Goal: Book appointment/travel/reservation

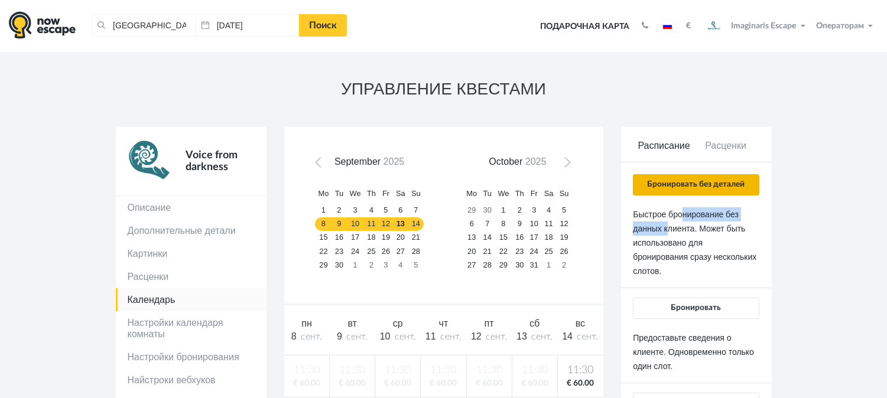
click at [733, 192] on div "Бронировать без деталей Быстрое бронирование без данных клиента. Может быть исп…" at bounding box center [696, 348] width 126 height 349
click at [733, 192] on button "Бронировать без деталей" at bounding box center [696, 184] width 126 height 21
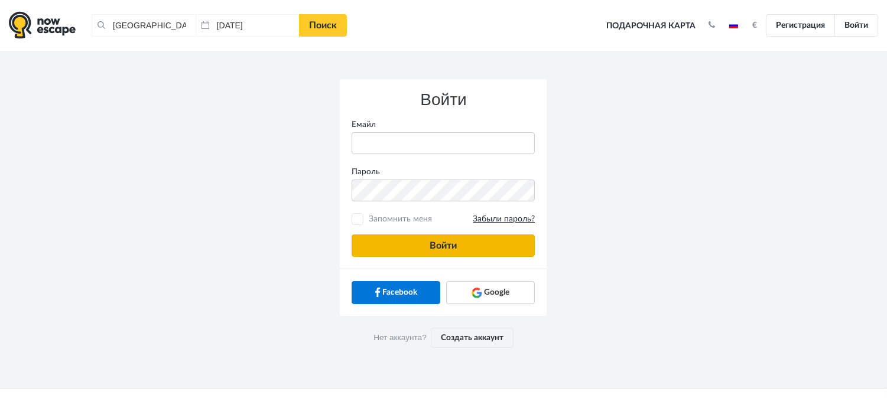
type input "anatoly@imaginaris.ee"
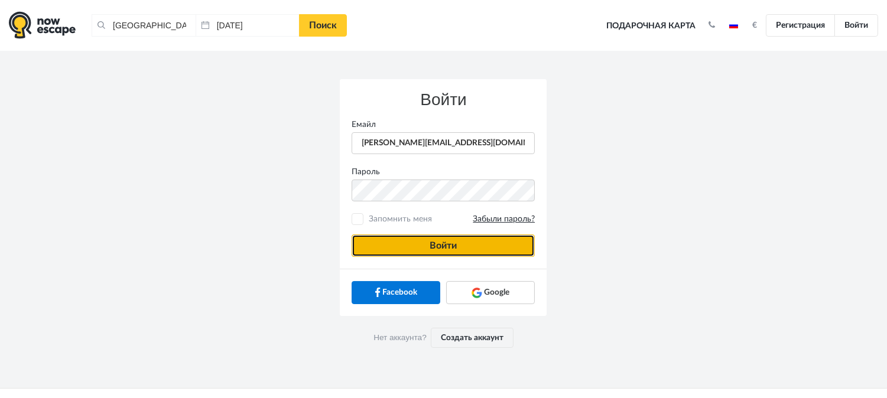
click at [479, 240] on button "Войти" at bounding box center [443, 246] width 183 height 22
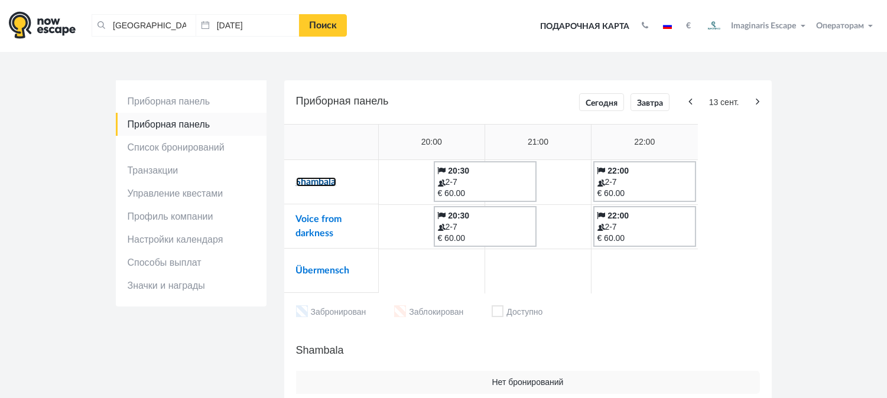
click at [320, 184] on link "Shambala" at bounding box center [316, 181] width 40 height 9
click at [315, 217] on link "Voice from darkness" at bounding box center [319, 226] width 46 height 24
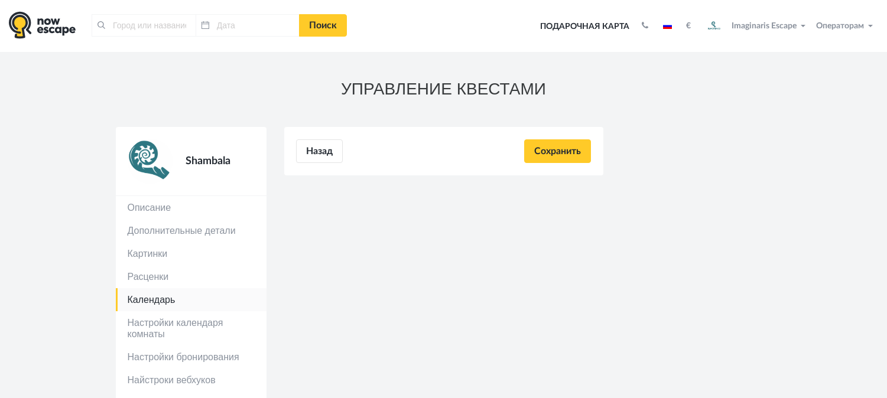
type input "[GEOGRAPHIC_DATA], [GEOGRAPHIC_DATA]"
type input "[DATE]"
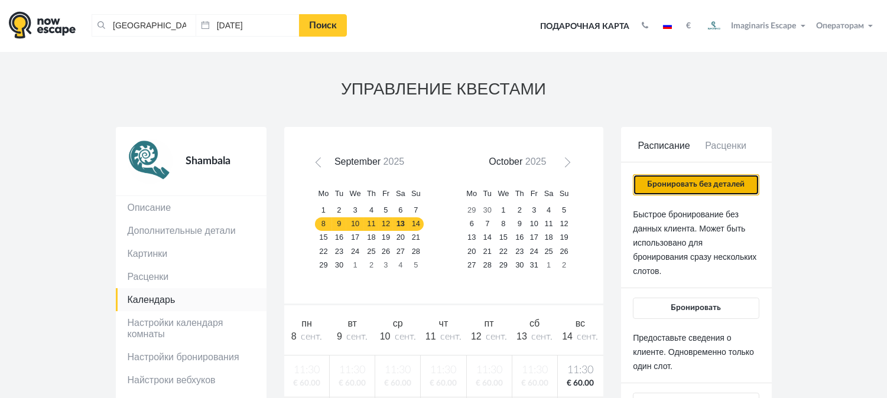
click at [676, 180] on button "Бронировать без деталей" at bounding box center [696, 184] width 126 height 21
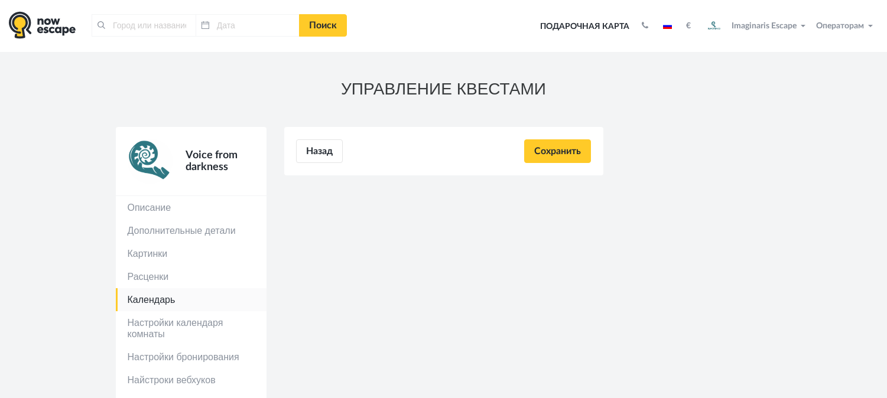
type input "[GEOGRAPHIC_DATA], [GEOGRAPHIC_DATA]"
type input "[DATE]"
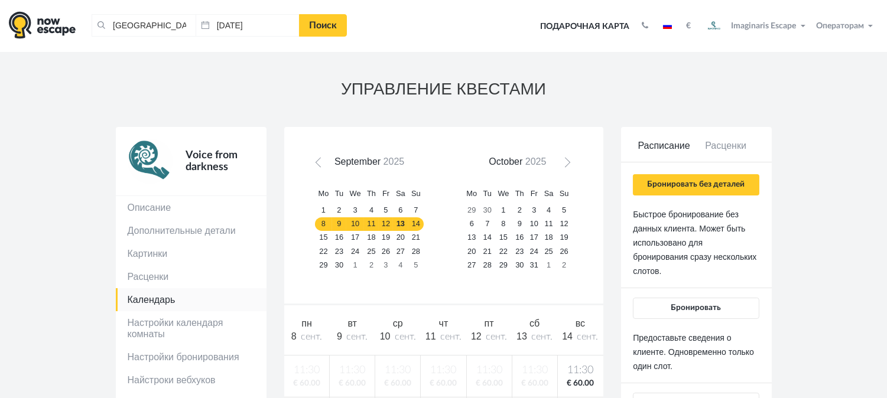
scroll to position [2, 0]
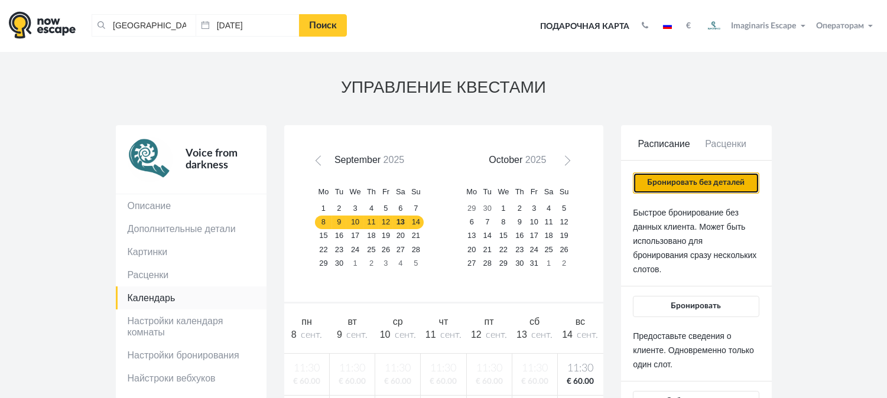
click at [741, 180] on button "Бронировать без деталей" at bounding box center [696, 183] width 126 height 21
